Goal: Task Accomplishment & Management: Manage account settings

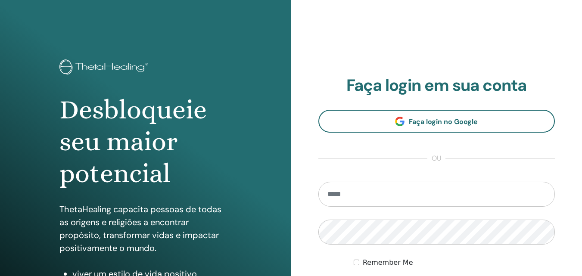
scroll to position [43, 0]
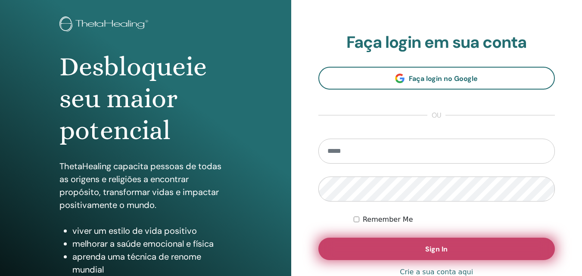
type input "**********"
click at [420, 243] on button "Sign In" at bounding box center [436, 249] width 237 height 22
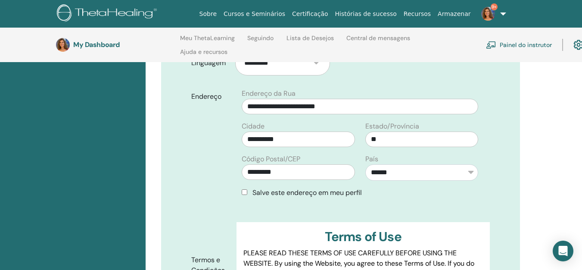
scroll to position [552, 0]
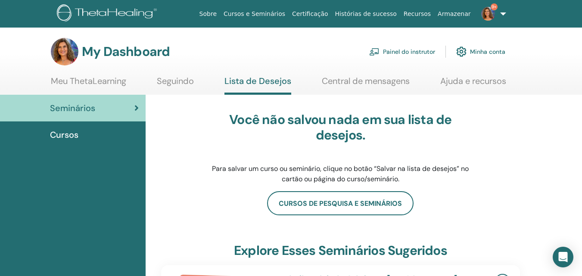
click at [405, 50] on link "Painel do instrutor" at bounding box center [402, 51] width 66 height 19
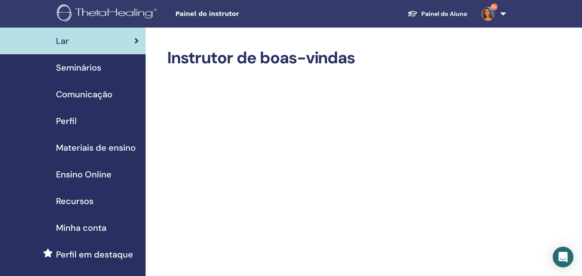
click at [97, 64] on span "Seminários" at bounding box center [78, 67] width 45 height 13
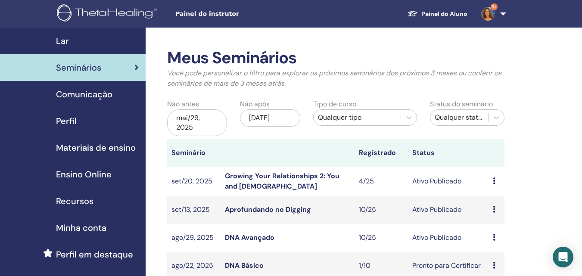
scroll to position [86, 0]
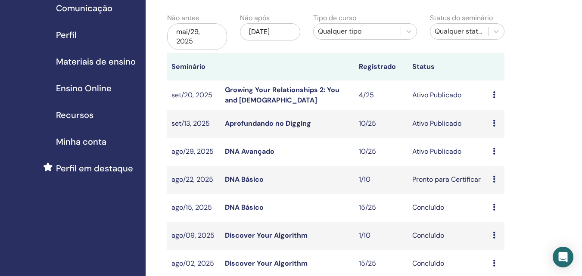
click at [243, 150] on link "DNA Avançado" at bounding box center [250, 151] width 50 height 9
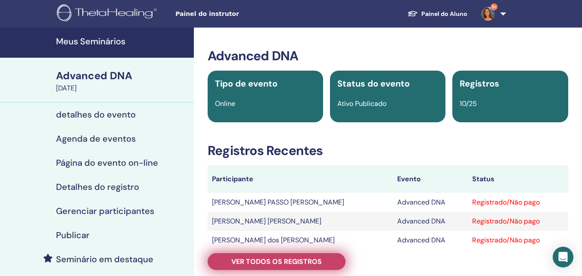
click at [307, 258] on span "Ver todos os registros" at bounding box center [276, 261] width 90 height 9
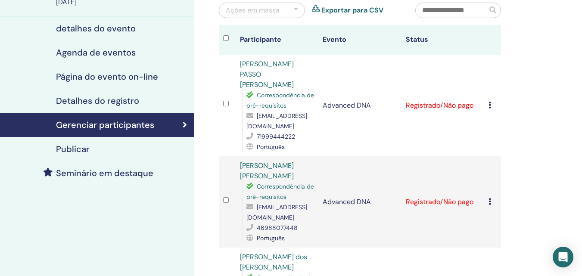
scroll to position [129, 0]
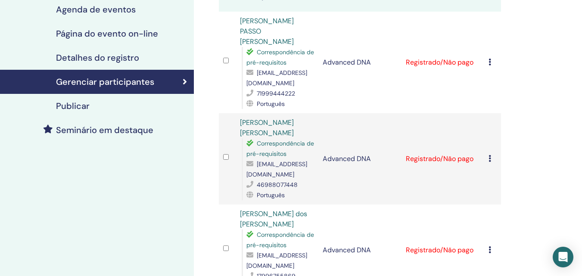
click at [491, 59] on icon at bounding box center [490, 62] width 3 height 7
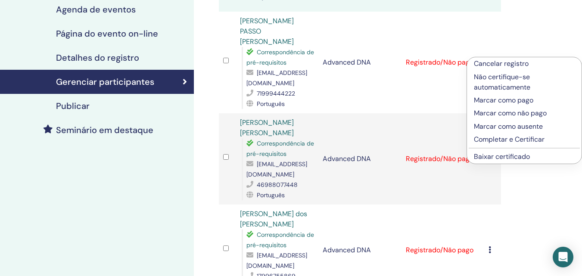
click at [496, 157] on link "Baixar certificado" at bounding box center [502, 156] width 56 height 9
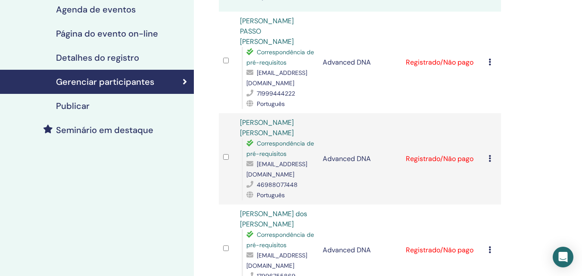
scroll to position [0, 0]
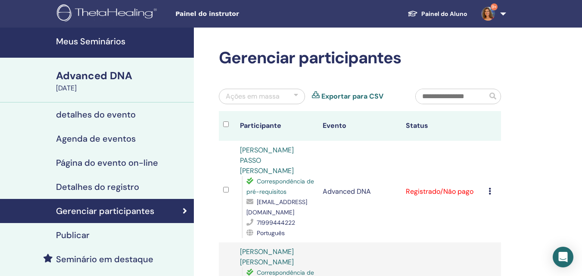
drag, startPoint x: 122, startPoint y: 40, endPoint x: 77, endPoint y: 2, distance: 58.1
click at [121, 40] on h4 "Meus Seminários" at bounding box center [122, 41] width 133 height 10
